Goal: Task Accomplishment & Management: Use online tool/utility

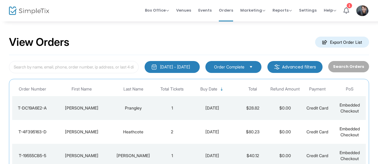
click at [133, 105] on div "Prangley" at bounding box center [133, 108] width 42 height 6
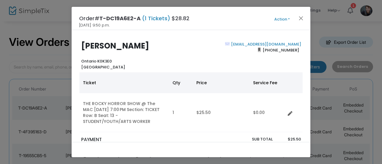
click at [289, 20] on button "Action" at bounding box center [282, 19] width 36 height 7
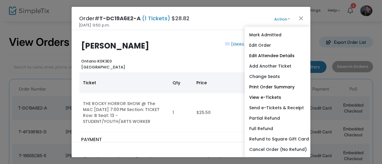
click at [189, 50] on div "[PERSON_NAME] [GEOGRAPHIC_DATA] K0K3E0 [GEOGRAPHIC_DATA]" at bounding box center [134, 55] width 113 height 29
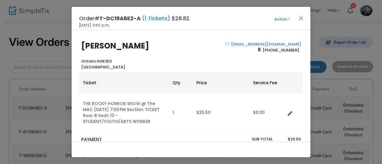
click at [289, 19] on button "Action" at bounding box center [282, 19] width 36 height 7
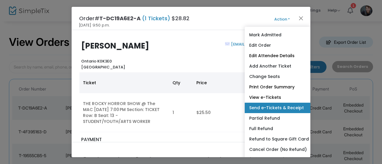
click at [294, 111] on link "Send e-Tickets & Receipt" at bounding box center [278, 108] width 66 height 10
type input "[EMAIL_ADDRESS][DOMAIN_NAME]"
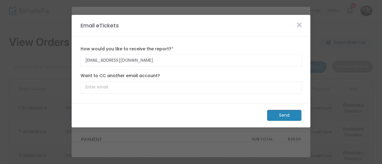
click at [282, 117] on m-button "Send" at bounding box center [284, 115] width 34 height 11
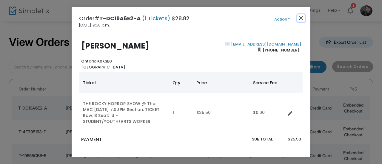
click at [302, 16] on button "Close" at bounding box center [301, 18] width 8 height 8
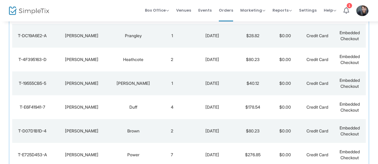
scroll to position [73, 0]
click at [187, 107] on td "4" at bounding box center [172, 107] width 32 height 24
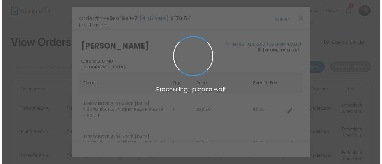
scroll to position [0, 0]
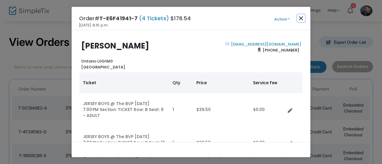
click at [300, 19] on button "Close" at bounding box center [301, 18] width 8 height 8
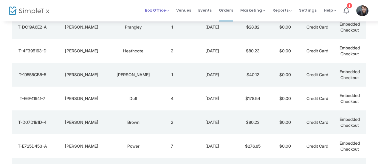
scroll to position [96, 0]
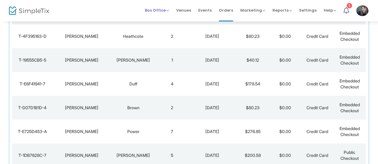
click at [156, 12] on span "Box Office" at bounding box center [157, 10] width 24 height 6
click at [170, 21] on li "Sell Tickets" at bounding box center [166, 20] width 43 height 12
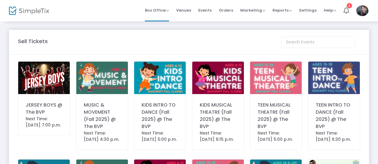
click at [54, 101] on div "JERSEY BOYS @ The BVP Next Time: [DATE] 7:00 p.m." at bounding box center [44, 98] width 52 height 75
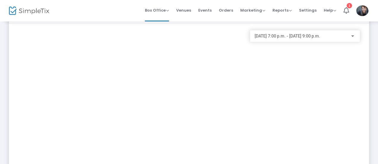
scroll to position [32, 0]
click at [282, 38] on span "[DATE] 7:00 p.m. - [DATE] 9:00 p.m." at bounding box center [288, 35] width 66 height 5
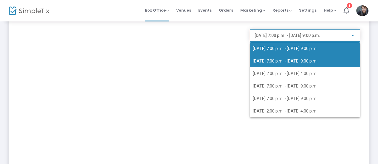
click at [281, 63] on span "[DATE] 7:00 p.m. - [DATE] 9:00 p.m." at bounding box center [285, 61] width 65 height 5
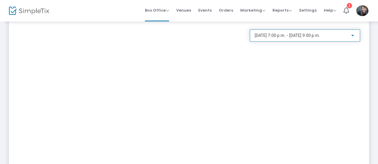
click at [287, 34] on span "[DATE] 7:00 p.m. - [DATE] 9:00 p.m." at bounding box center [288, 35] width 66 height 5
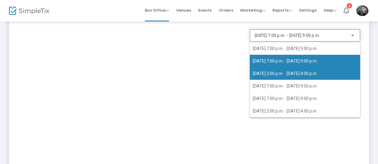
click at [277, 70] on span "[DATE] 2:00 p.m. - [DATE] 4:00 p.m." at bounding box center [305, 73] width 104 height 13
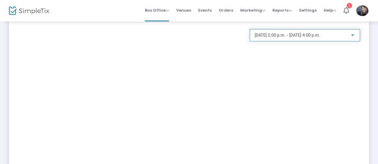
scroll to position [39, 0]
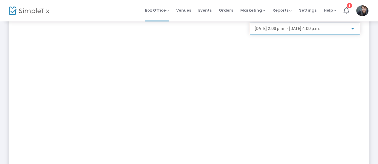
click at [269, 33] on div "[DATE] 2:00 p.m. - [DATE] 4:00 p.m." at bounding box center [305, 27] width 101 height 11
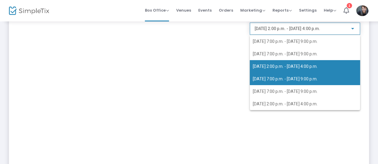
click at [270, 78] on span "[DATE] 7:00 p.m. - [DATE] 9:00 p.m." at bounding box center [285, 79] width 65 height 5
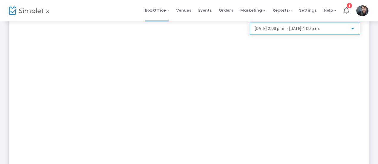
scroll to position [0, 0]
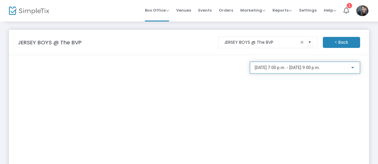
click at [290, 73] on div "[DATE] 7:00 p.m. - [DATE] 9:00 p.m." at bounding box center [305, 68] width 110 height 12
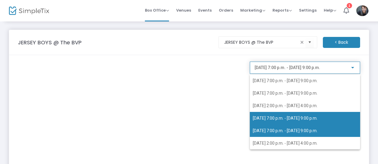
click at [270, 135] on span "[DATE] 7:00 p.m. - [DATE] 9:00 p.m." at bounding box center [305, 131] width 104 height 13
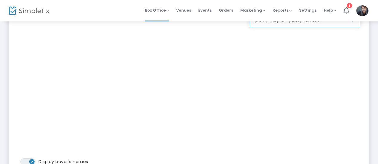
scroll to position [11, 0]
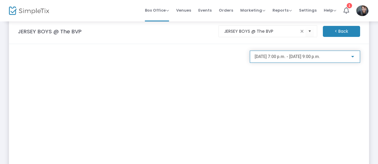
click at [280, 56] on span "[DATE] 7:00 p.m. - [DATE] 9:00 p.m." at bounding box center [288, 56] width 66 height 5
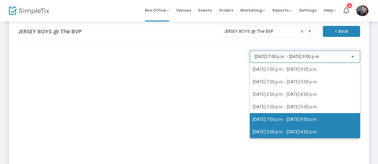
click at [267, 128] on span "[DATE] 2:00 p.m. - [DATE] 4:00 p.m." at bounding box center [305, 132] width 104 height 13
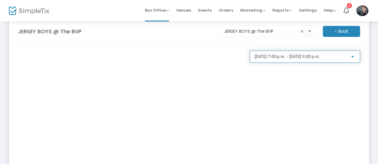
scroll to position [0, 0]
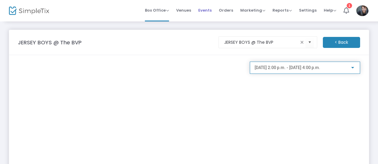
click at [206, 16] on span "Events" at bounding box center [205, 10] width 13 height 15
